Goal: Task Accomplishment & Management: Manage account settings

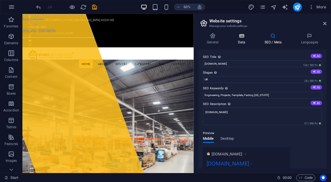
click at [239, 41] on h4 "Data" at bounding box center [243, 39] width 27 height 12
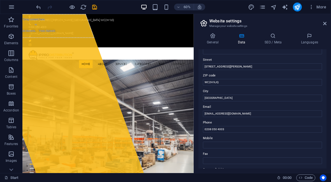
scroll to position [60, 0]
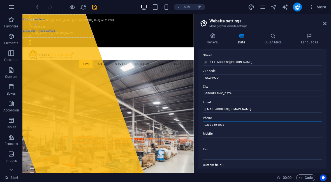
drag, startPoint x: 230, startPoint y: 127, endPoint x: 194, endPoint y: 126, distance: 36.5
click at [194, 126] on aside "Website settings Manage your website settings General Data SEO / Meta Languages…" at bounding box center [263, 93] width 138 height 159
paste input "+442039301080"
click at [210, 125] on input "+442039301080" at bounding box center [262, 125] width 119 height 7
click at [212, 125] on input "02039301080" at bounding box center [262, 125] width 119 height 7
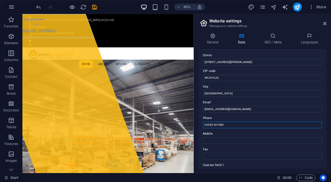
click at [217, 125] on input "02039 301080" at bounding box center [262, 125] width 119 height 7
drag, startPoint x: 263, startPoint y: 140, endPoint x: 280, endPoint y: 198, distance: 60.7
drag, startPoint x: 248, startPoint y: 138, endPoint x: 307, endPoint y: 195, distance: 82.2
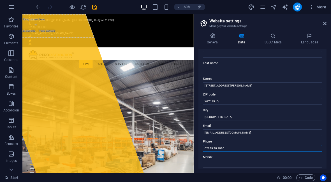
scroll to position [0, 0]
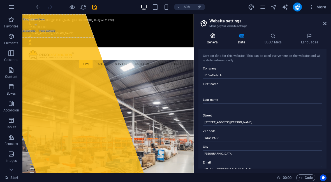
type input "02039 30 1080"
click at [212, 35] on icon at bounding box center [213, 36] width 29 height 6
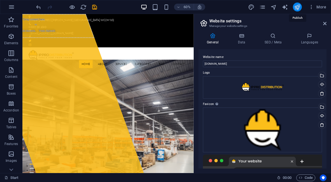
click at [297, 6] on icon "publish" at bounding box center [297, 7] width 6 height 6
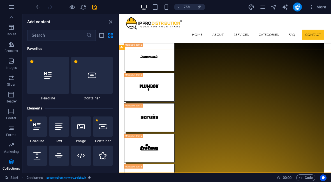
scroll to position [397, 0]
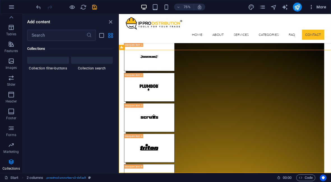
click at [320, 7] on span "More" at bounding box center [318, 7] width 18 height 6
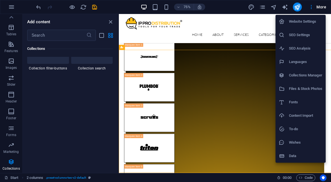
click at [303, 19] on h6 "Website Settings" at bounding box center [305, 21] width 33 height 7
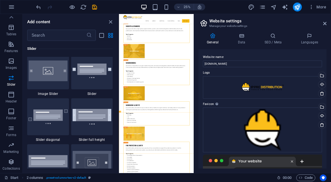
scroll to position [3046, 0]
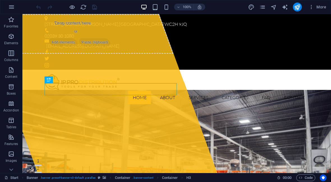
scroll to position [397, 0]
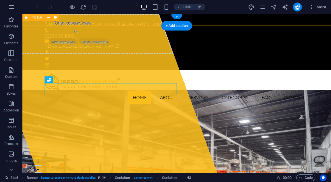
scroll to position [397, 0]
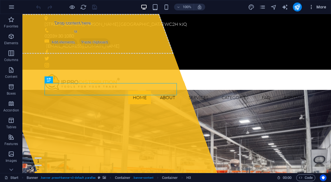
click at [317, 8] on span "More" at bounding box center [318, 7] width 18 height 6
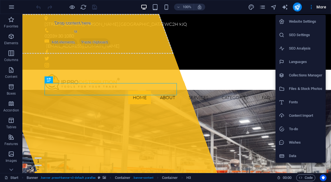
click at [301, 26] on li "Website Settings" at bounding box center [301, 21] width 50 height 13
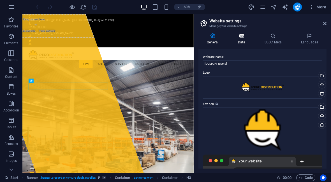
click at [240, 40] on h4 "Data" at bounding box center [243, 39] width 27 height 12
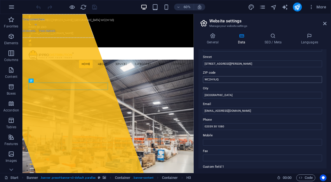
scroll to position [59, 0]
click at [212, 125] on input "02039 30 1080" at bounding box center [262, 126] width 119 height 7
drag, startPoint x: 252, startPoint y: 141, endPoint x: 258, endPoint y: 185, distance: 44.5
type input "0203 930 1080"
click at [225, 123] on input "0203 930 1080" at bounding box center [262, 126] width 119 height 7
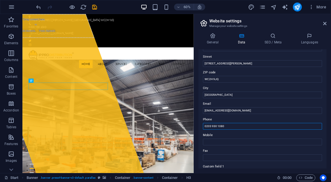
drag, startPoint x: 226, startPoint y: 125, endPoint x: 194, endPoint y: 124, distance: 31.4
click at [194, 124] on aside "Website settings Manage your website settings General Data SEO / Meta Languages…" at bounding box center [263, 93] width 138 height 159
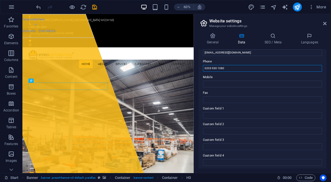
scroll to position [117, 0]
click at [299, 5] on icon "publish" at bounding box center [297, 7] width 6 height 6
